Goal: Check status: Check status

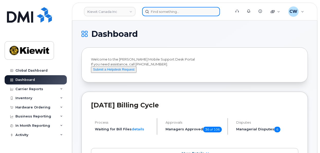
click at [173, 13] on input at bounding box center [181, 11] width 78 height 9
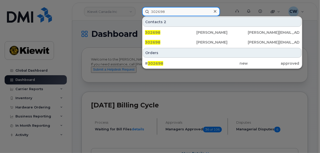
click at [171, 12] on input "302698" at bounding box center [181, 11] width 78 height 9
drag, startPoint x: 171, startPoint y: 12, endPoint x: 130, endPoint y: 13, distance: 41.1
click at [138, 13] on div "302698 Contacts 2 302698 Robert Matte ROBERT.MATTE@KIEWIT.COM 302698 Robert Mat…" at bounding box center [185, 11] width 94 height 9
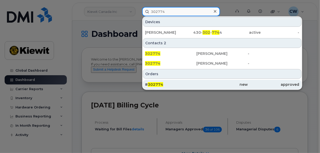
type input "302774"
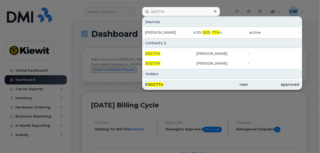
click at [168, 80] on div "# 302774" at bounding box center [170, 84] width 51 height 9
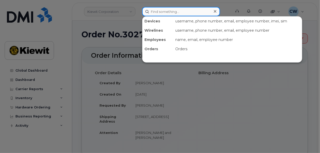
click at [174, 9] on input at bounding box center [181, 11] width 78 height 9
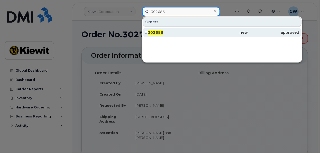
type input "302686"
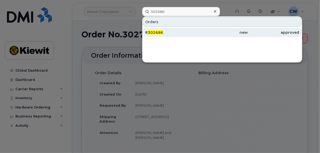
click at [177, 35] on div "# 302686" at bounding box center [170, 32] width 51 height 9
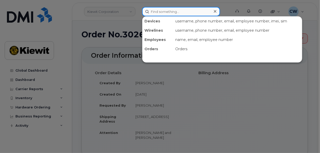
click at [184, 11] on input at bounding box center [181, 11] width 78 height 9
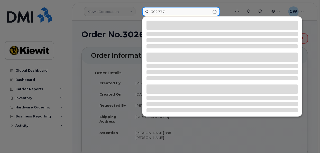
type input "302777"
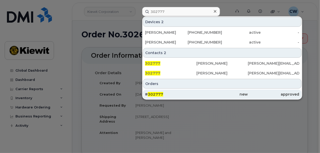
click at [170, 94] on div "# 302777" at bounding box center [170, 93] width 51 height 5
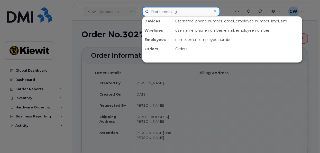
click at [179, 11] on input at bounding box center [181, 11] width 78 height 9
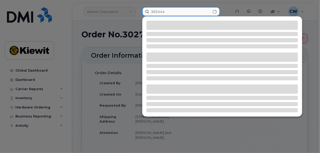
type input "302444"
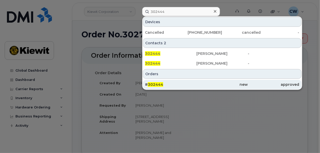
click at [216, 82] on div "new" at bounding box center [221, 84] width 51 height 5
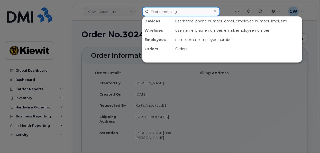
click at [182, 15] on input at bounding box center [181, 11] width 78 height 9
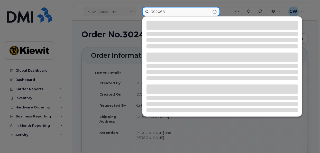
type input "302068"
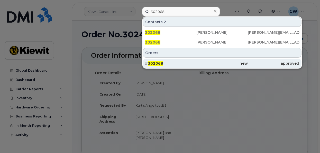
click at [194, 63] on div "# 302068" at bounding box center [170, 63] width 51 height 5
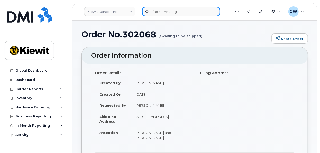
click at [172, 12] on input at bounding box center [181, 11] width 78 height 9
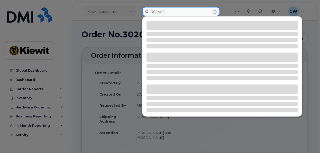
type input "302452"
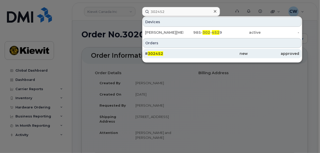
click at [173, 51] on div "# 302452" at bounding box center [170, 53] width 51 height 5
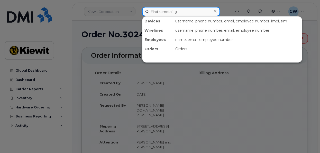
click at [177, 12] on input at bounding box center [181, 11] width 78 height 9
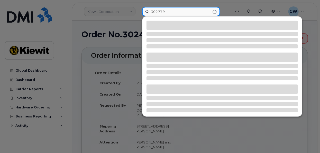
type input "302779"
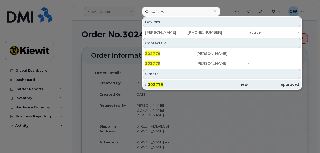
click at [171, 84] on div "# 302779" at bounding box center [170, 84] width 51 height 5
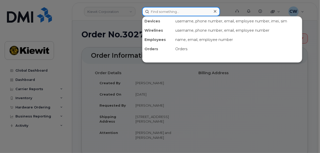
click at [172, 12] on input at bounding box center [181, 11] width 78 height 9
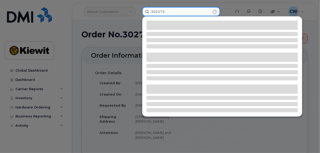
type input "302573"
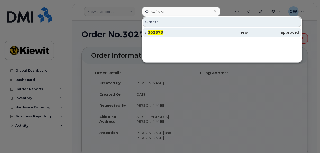
click at [179, 32] on div "# 302573" at bounding box center [170, 32] width 51 height 5
